Goal: Task Accomplishment & Management: Complete application form

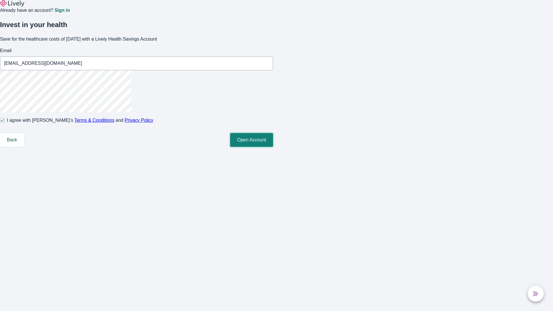
click at [273, 147] on button "Open Account" at bounding box center [251, 140] width 43 height 14
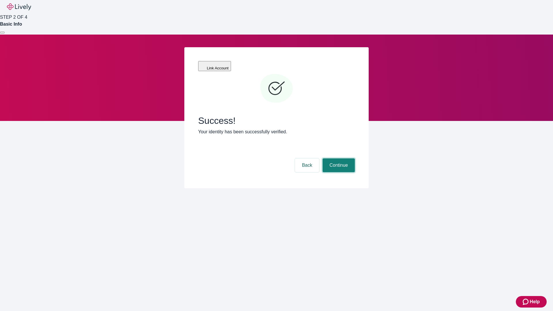
click at [338, 159] on button "Continue" at bounding box center [339, 166] width 32 height 14
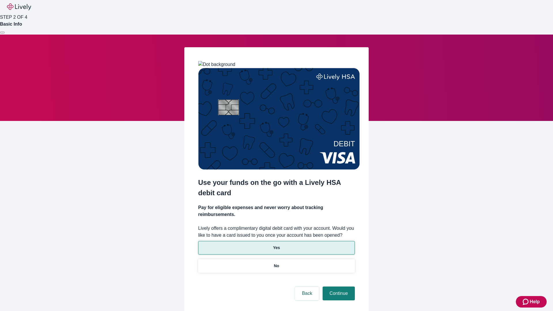
click at [276, 245] on p "Yes" at bounding box center [276, 248] width 7 height 6
click at [338, 287] on button "Continue" at bounding box center [339, 294] width 32 height 14
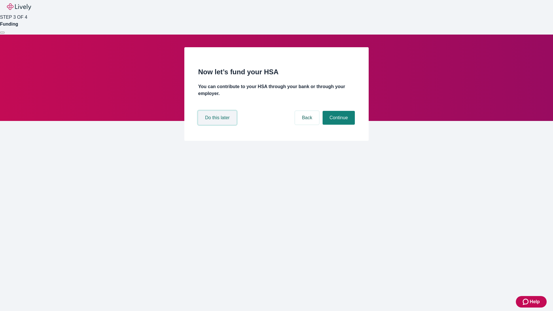
click at [218, 125] on button "Do this later" at bounding box center [217, 118] width 38 height 14
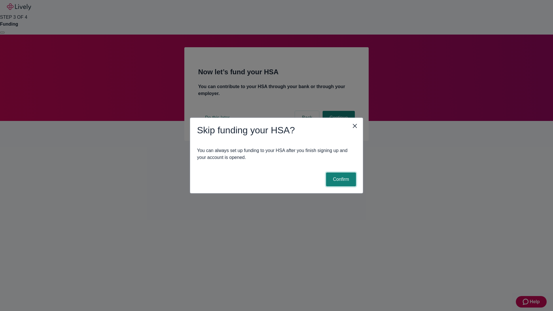
click at [340, 180] on button "Confirm" at bounding box center [341, 180] width 30 height 14
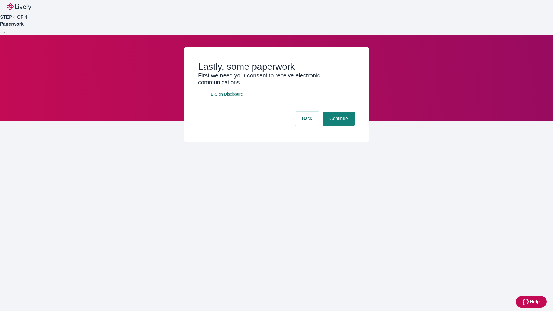
click at [205, 97] on input "E-Sign Disclosure" at bounding box center [205, 94] width 5 height 5
checkbox input "true"
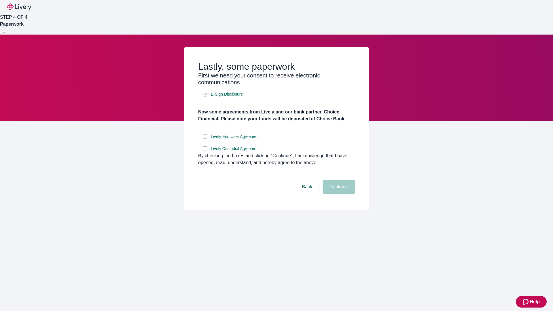
click at [205, 139] on input "Lively End User Agreement" at bounding box center [205, 136] width 5 height 5
checkbox input "true"
click at [205, 151] on input "Lively Custodial Agreement" at bounding box center [205, 148] width 5 height 5
checkbox input "true"
click at [338, 194] on button "Continue" at bounding box center [339, 187] width 32 height 14
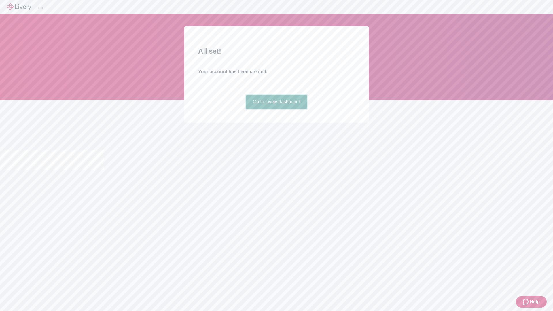
click at [276, 109] on link "Go to Lively dashboard" at bounding box center [276, 102] width 61 height 14
